Goal: Task Accomplishment & Management: Complete application form

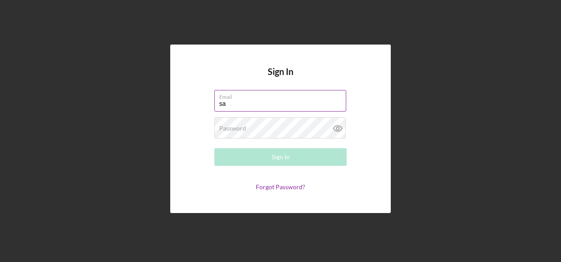
type input "[PERSON_NAME][EMAIL_ADDRESS][PERSON_NAME][DOMAIN_NAME]"
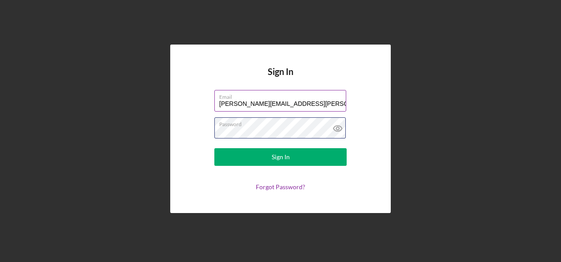
click at [215, 148] on button "Sign In" at bounding box center [281, 157] width 132 height 18
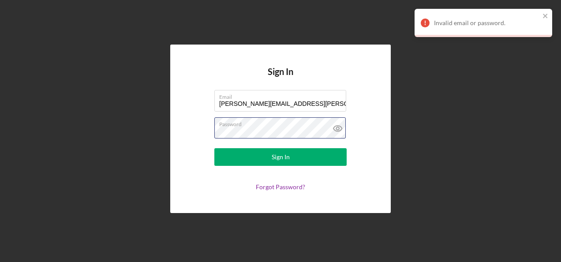
click at [215, 148] on button "Sign In" at bounding box center [281, 157] width 132 height 18
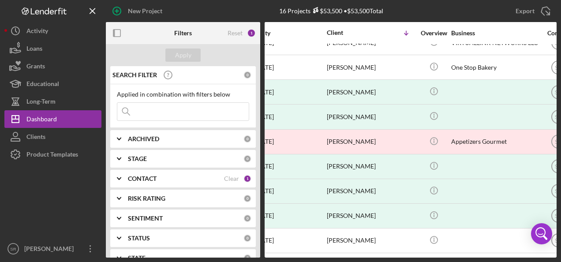
scroll to position [189, 0]
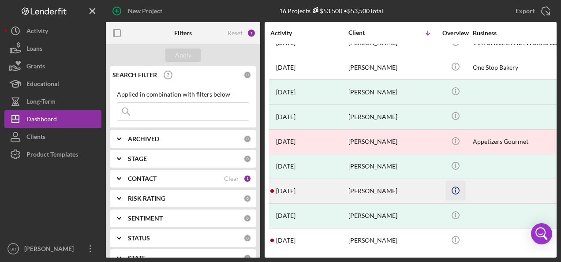
click at [459, 185] on icon "Icon/Info" at bounding box center [456, 191] width 20 height 20
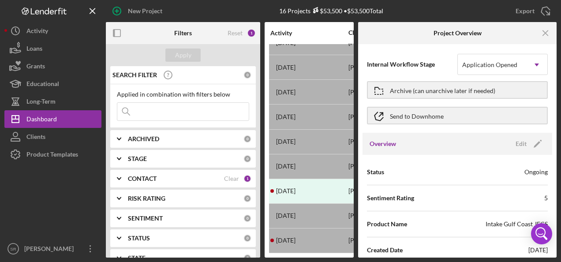
scroll to position [0, 0]
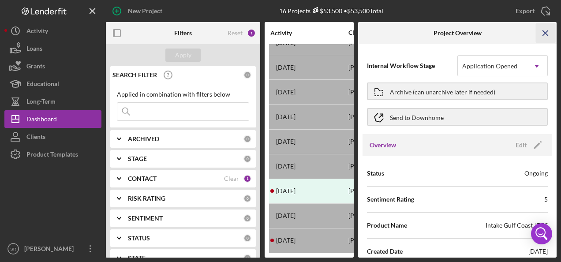
click at [545, 31] on icon "Icon/Menu Close" at bounding box center [546, 33] width 20 height 20
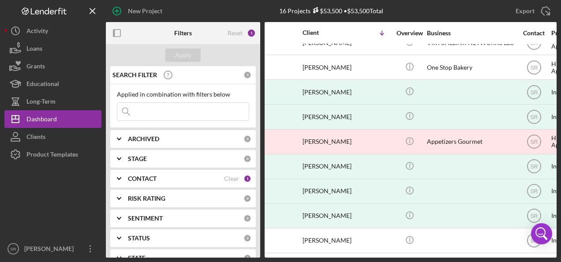
scroll to position [189, 68]
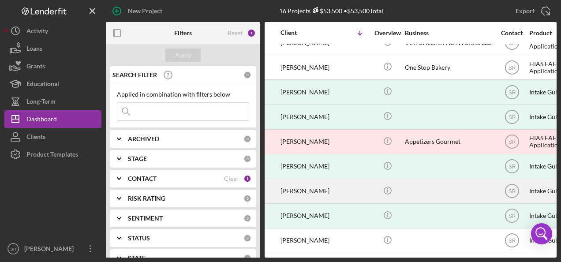
click at [327, 185] on div "[PERSON_NAME]" at bounding box center [325, 191] width 88 height 23
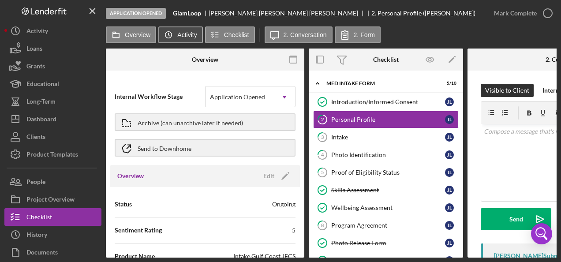
click at [178, 34] on label "Activity" at bounding box center [186, 34] width 19 height 7
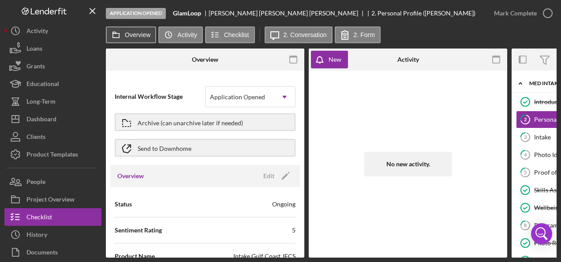
click at [129, 34] on label "Overview" at bounding box center [138, 34] width 26 height 7
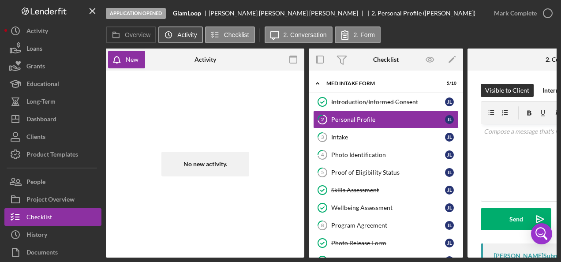
click at [181, 34] on label "Activity" at bounding box center [186, 34] width 19 height 7
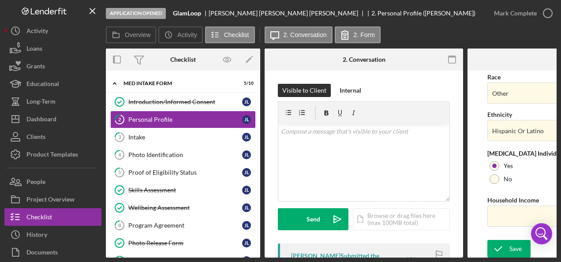
scroll to position [402, 0]
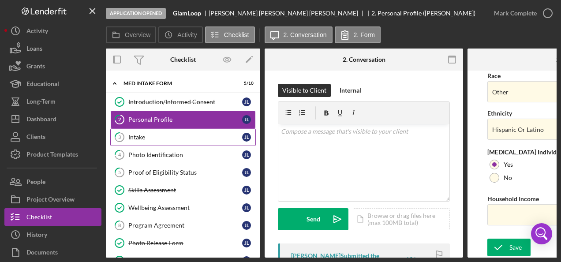
click at [144, 138] on div "Intake" at bounding box center [185, 137] width 114 height 7
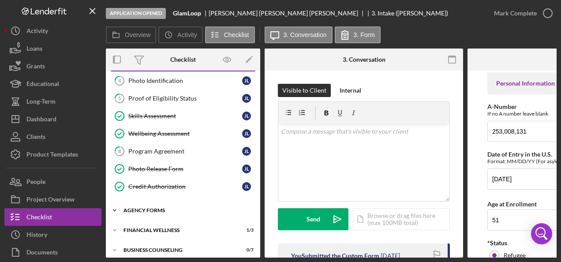
scroll to position [80, 0]
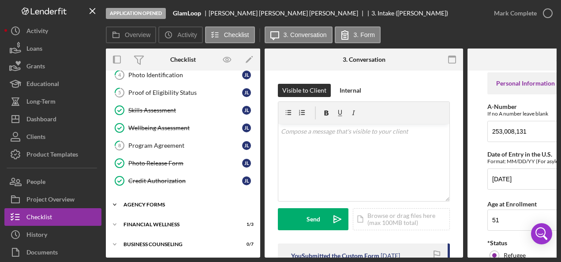
click at [157, 203] on div "Agency Forms" at bounding box center [187, 204] width 126 height 5
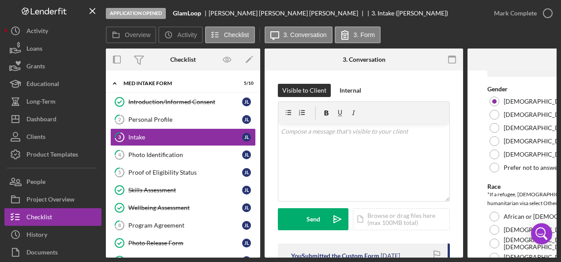
scroll to position [706, 0]
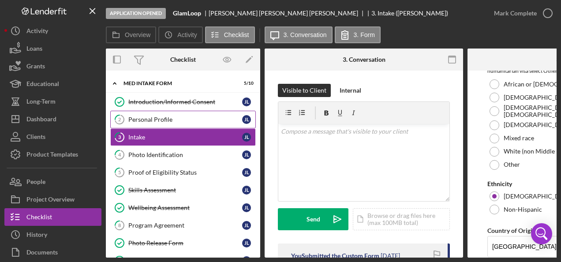
click at [154, 118] on div "Personal Profile" at bounding box center [185, 119] width 114 height 7
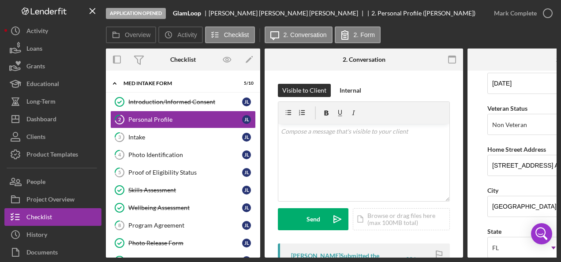
scroll to position [132, 0]
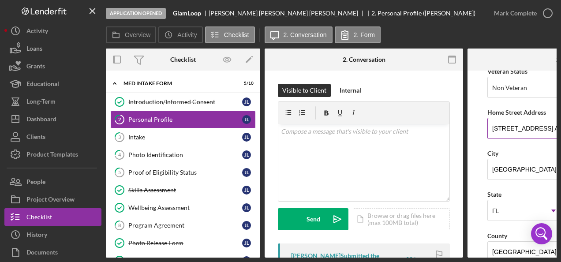
click at [495, 126] on input "[STREET_ADDRESS] APT 9" at bounding box center [567, 128] width 159 height 21
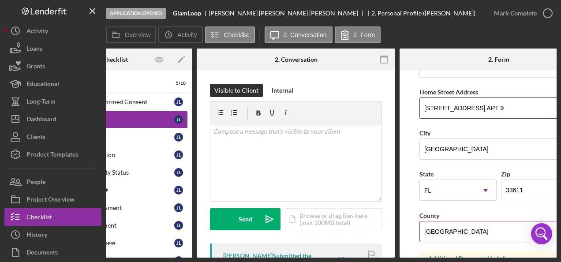
scroll to position [177, 0]
